Goal: Information Seeking & Learning: Learn about a topic

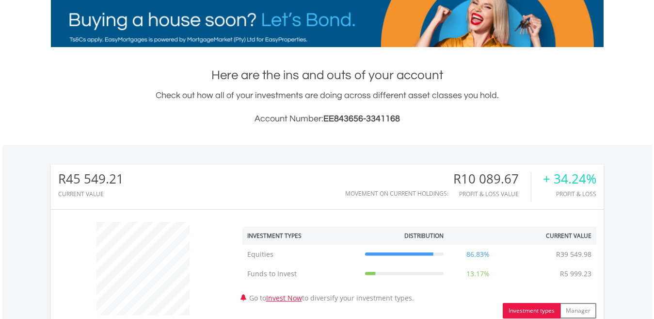
scroll to position [407, 0]
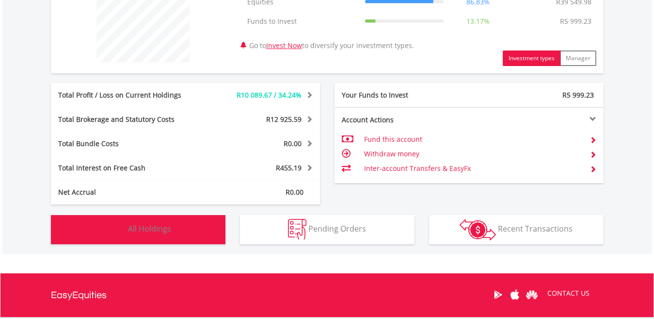
click at [188, 234] on button "Holdings All Holdings" at bounding box center [138, 229] width 175 height 29
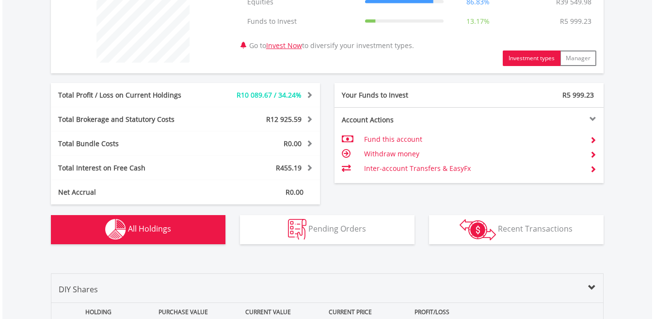
scroll to position [680, 0]
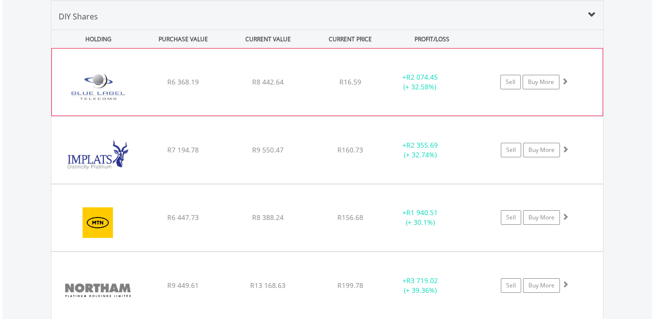
click at [471, 89] on div "+ R2 074.45 (+ 32.58%)" at bounding box center [432, 81] width 97 height 19
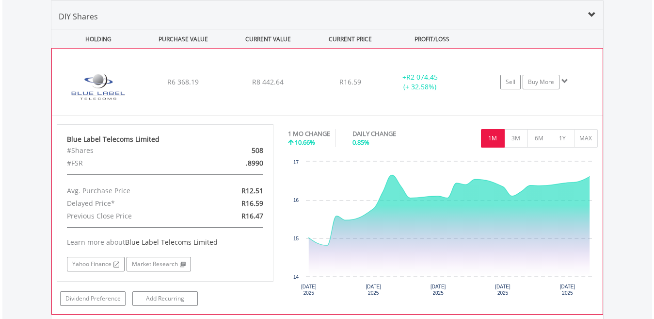
click at [494, 129] on button "1M" at bounding box center [493, 138] width 24 height 18
click at [479, 89] on div "Sell Buy More" at bounding box center [539, 82] width 127 height 15
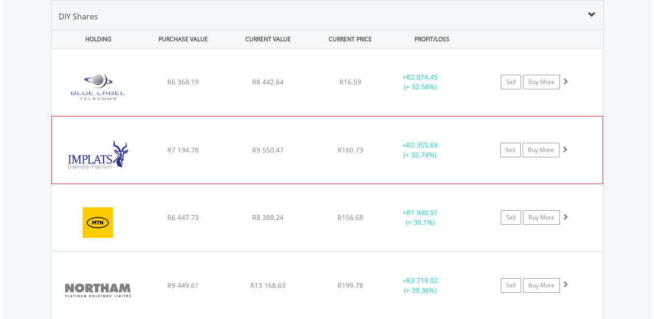
click at [479, 89] on div "Sell Buy More" at bounding box center [539, 82] width 127 height 15
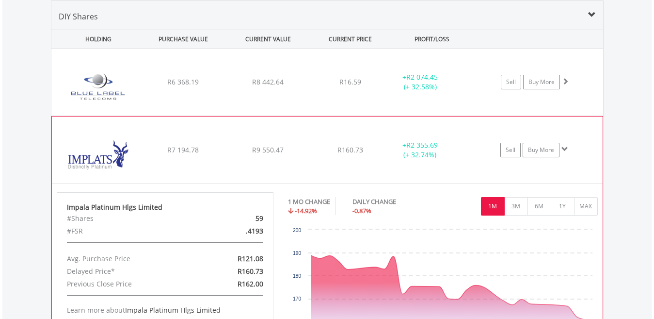
click at [495, 205] on button "1M" at bounding box center [493, 206] width 24 height 18
click at [477, 89] on div "Sell Buy More" at bounding box center [539, 82] width 127 height 15
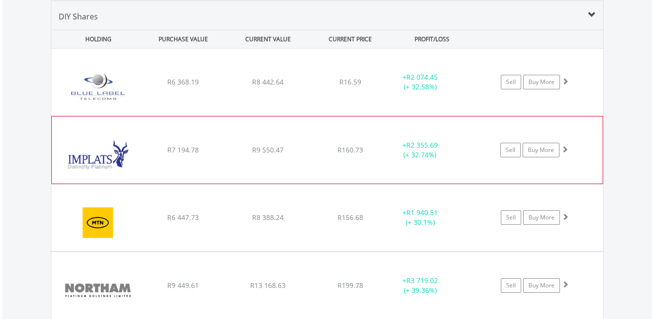
click at [477, 89] on div "Sell Buy More" at bounding box center [539, 82] width 127 height 15
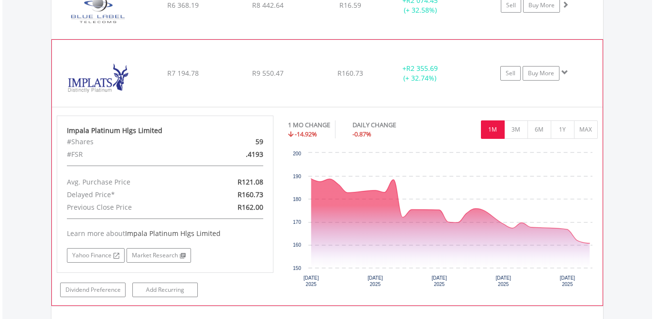
scroll to position [758, 0]
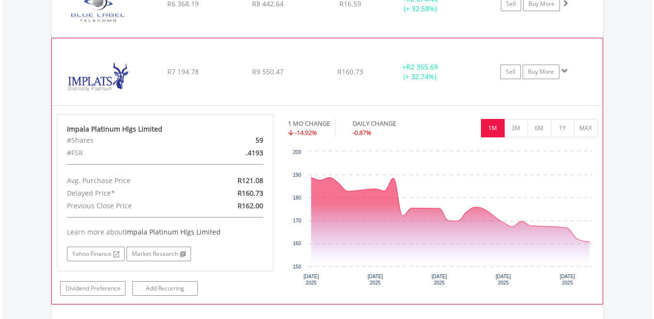
click at [472, 37] on div "﻿ Impala Platinum Hlgs Limited R7 194.78 R9 550.47 R160.73 + R2 355.69 (+ 32.74…" at bounding box center [327, 3] width 552 height 67
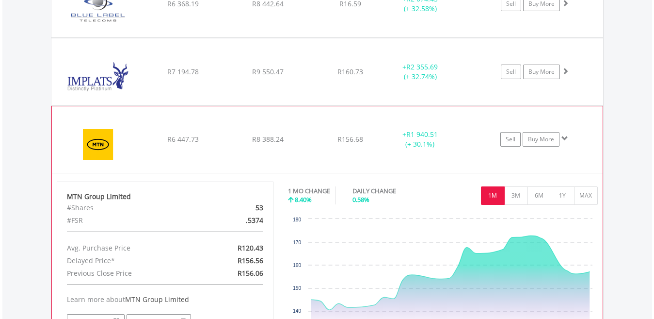
click at [481, 11] on div "Sell Buy More" at bounding box center [539, 4] width 127 height 15
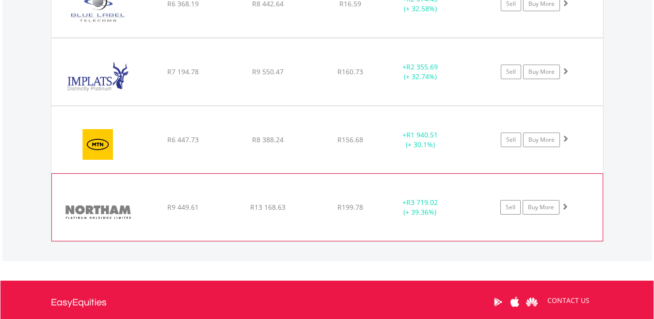
click at [477, 37] on div "﻿ Northam Platinum Holdings Ltd R9 449.61 R13 168.63 R199.78 + R3 719.02 (+ 39.…" at bounding box center [327, 3] width 552 height 67
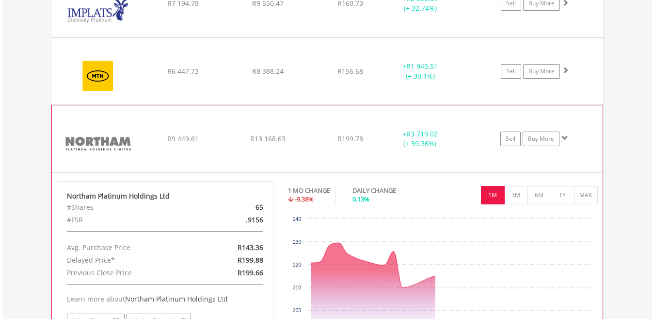
scroll to position [836, 0]
